Goal: Find specific page/section: Find specific page/section

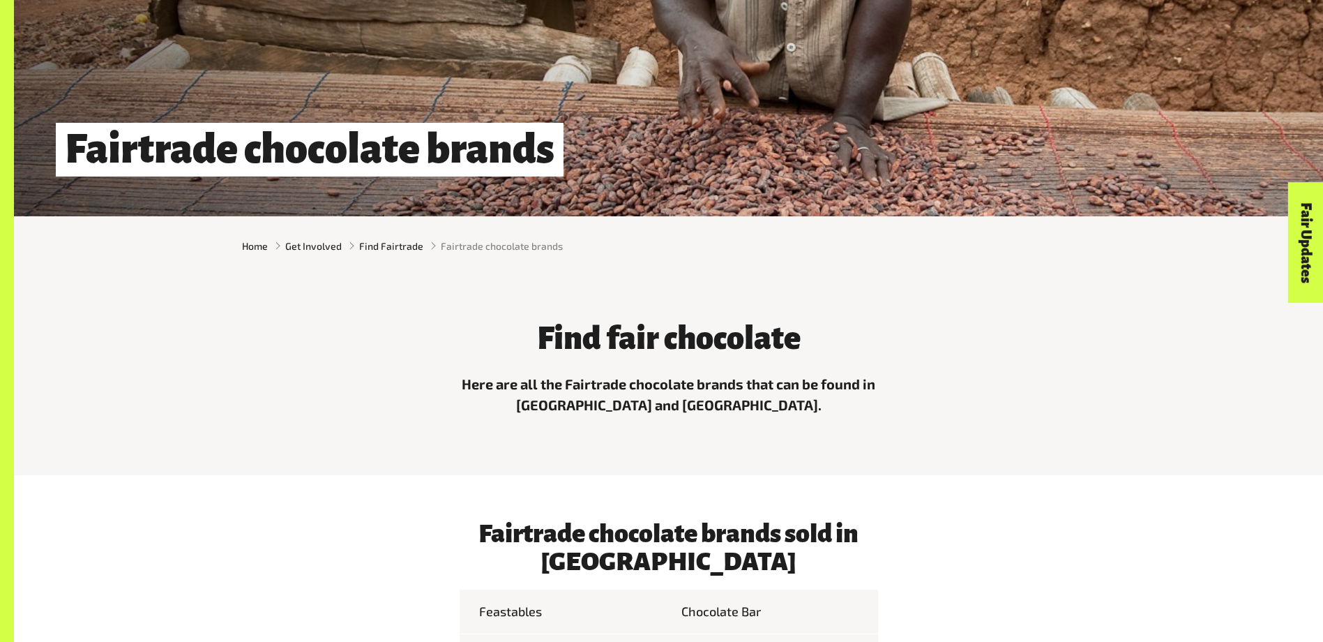
scroll to position [488, 0]
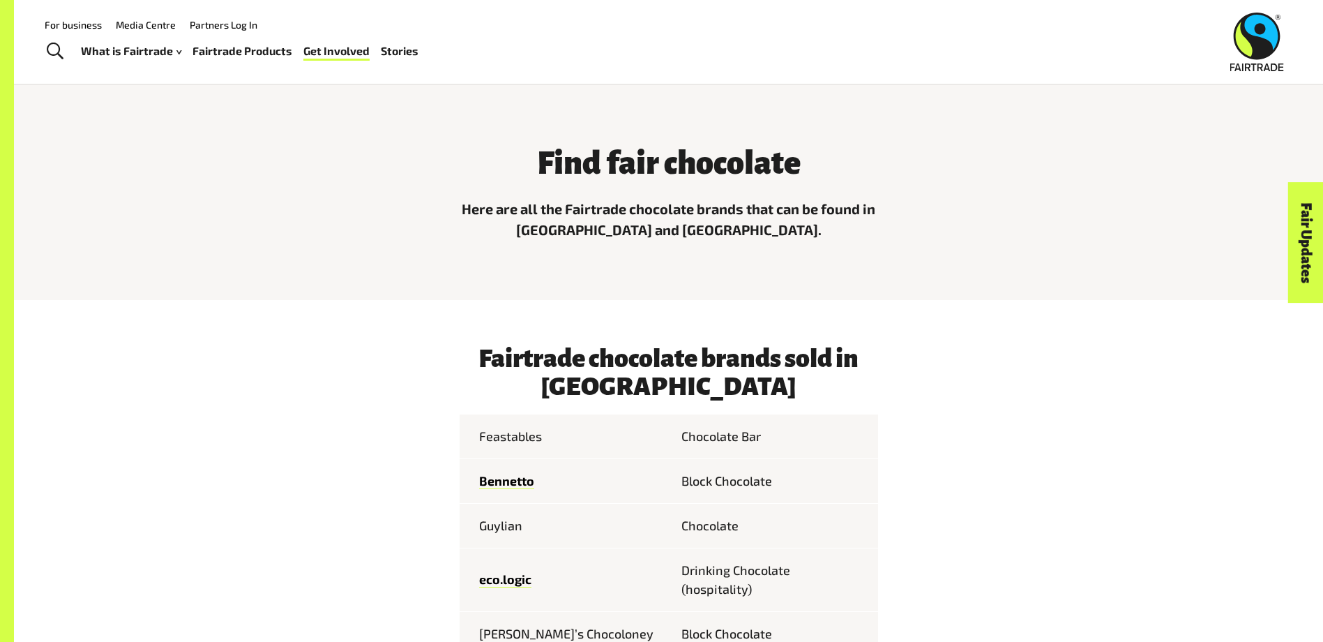
click at [386, 68] on div "What is Fairtrade How Fairtrade works Where Fairtrade works Fast facts Who we a…" at bounding box center [255, 50] width 349 height 35
click at [219, 55] on link "Fairtrade Products" at bounding box center [243, 51] width 100 height 20
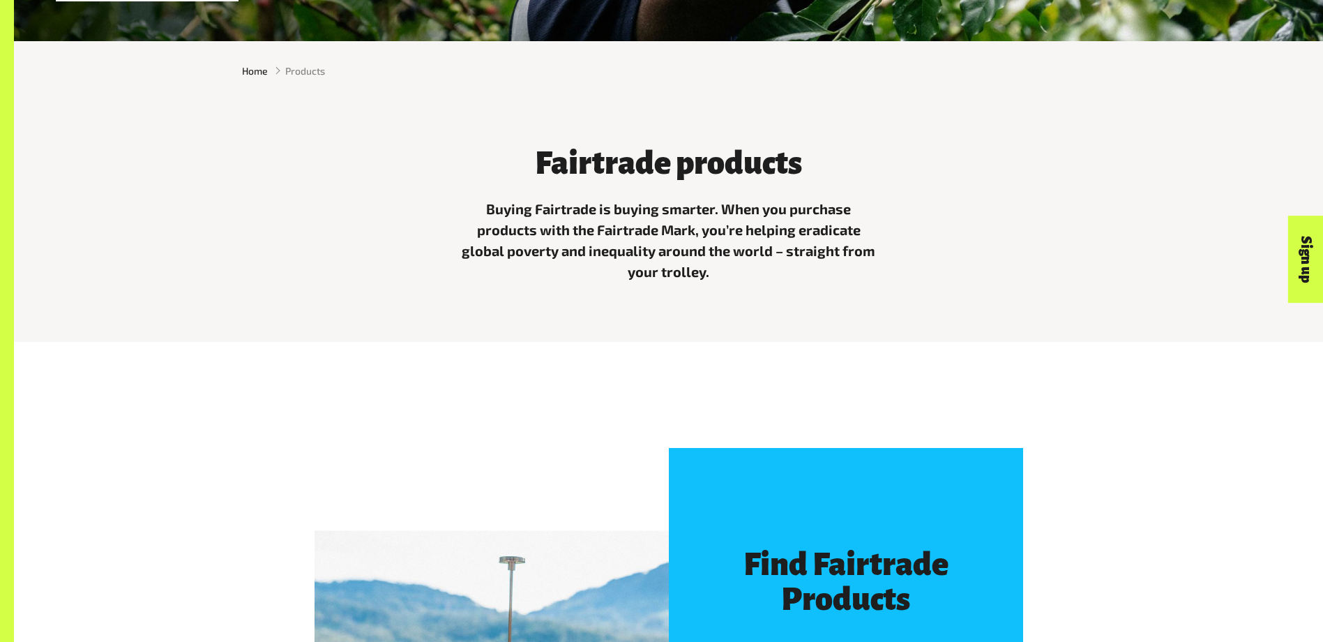
scroll to position [907, 0]
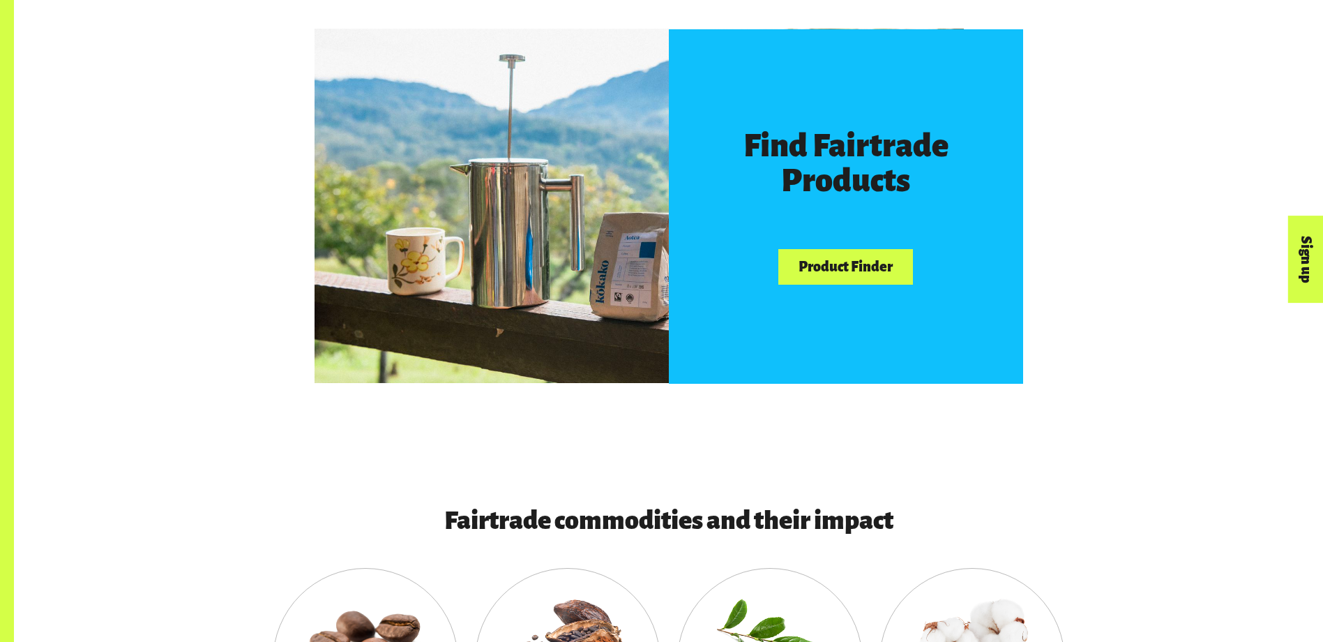
click at [866, 280] on link "Product Finder" at bounding box center [845, 267] width 134 height 36
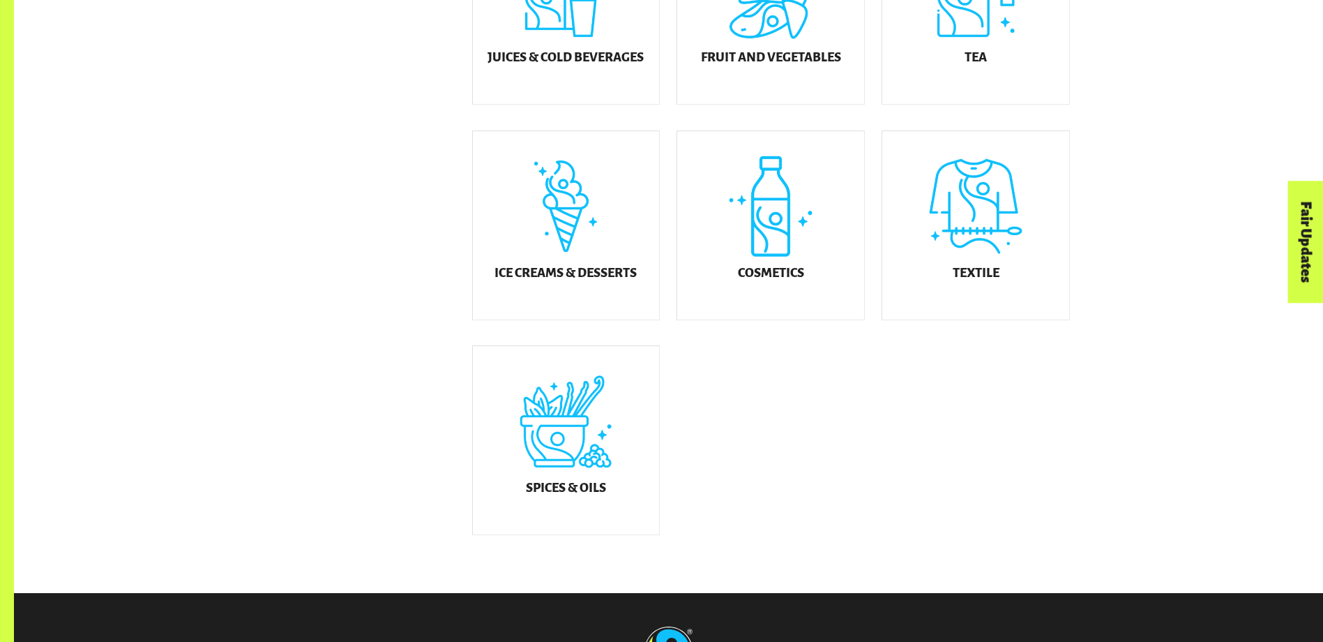
scroll to position [767, 0]
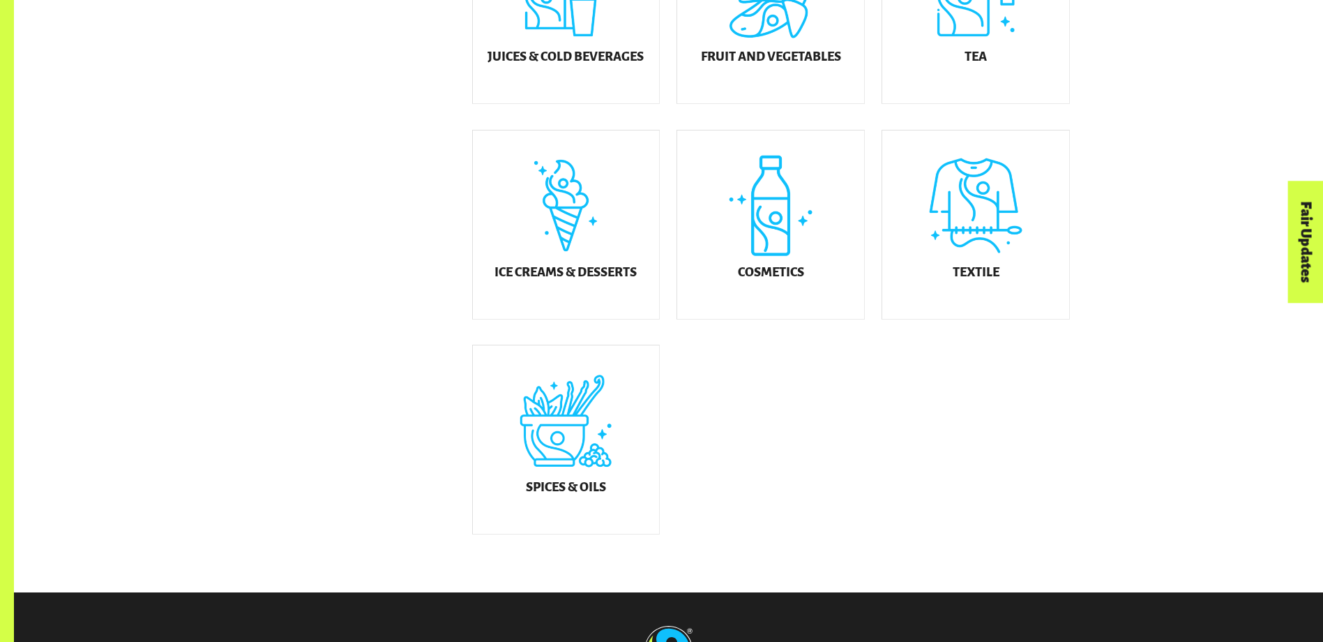
click at [887, 432] on div "Filter products or select a category below Coffee Gold & Jewellery Chocolate Ju…" at bounding box center [762, 73] width 615 height 928
